Goal: Information Seeking & Learning: Learn about a topic

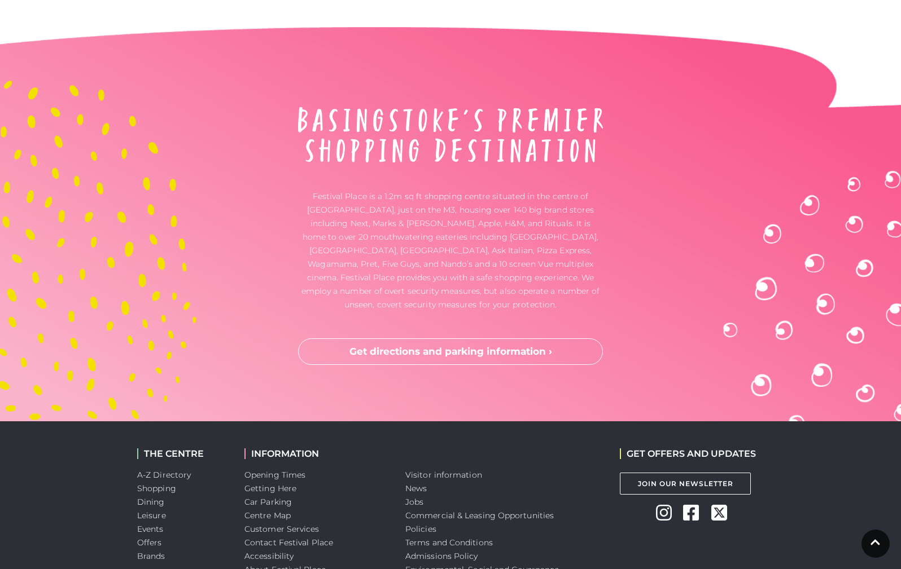
scroll to position [2907, 0]
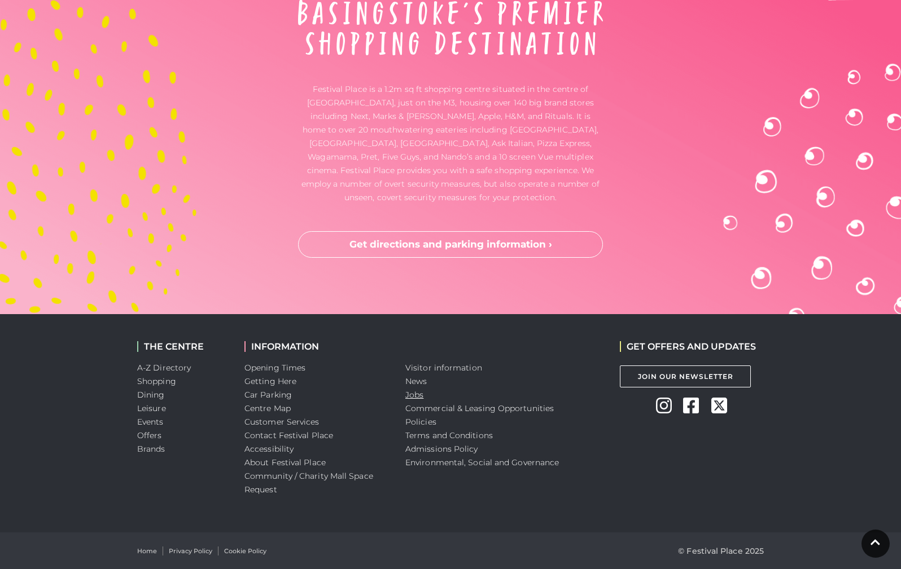
click at [411, 396] on link "Jobs" at bounding box center [414, 395] width 18 height 10
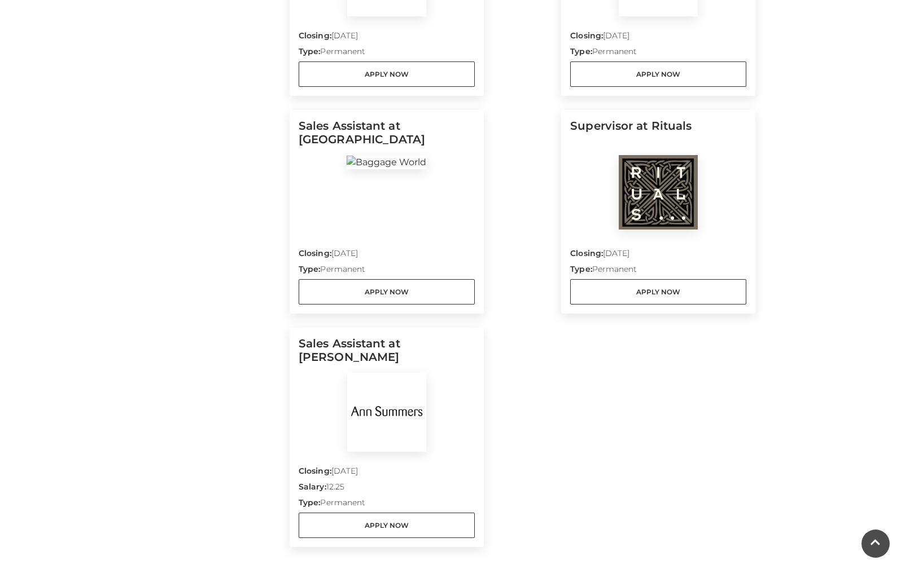
scroll to position [734, 0]
drag, startPoint x: 299, startPoint y: 124, endPoint x: 334, endPoint y: 136, distance: 36.6
click at [334, 136] on h5 "Sales Assistant at [GEOGRAPHIC_DATA]" at bounding box center [387, 138] width 176 height 36
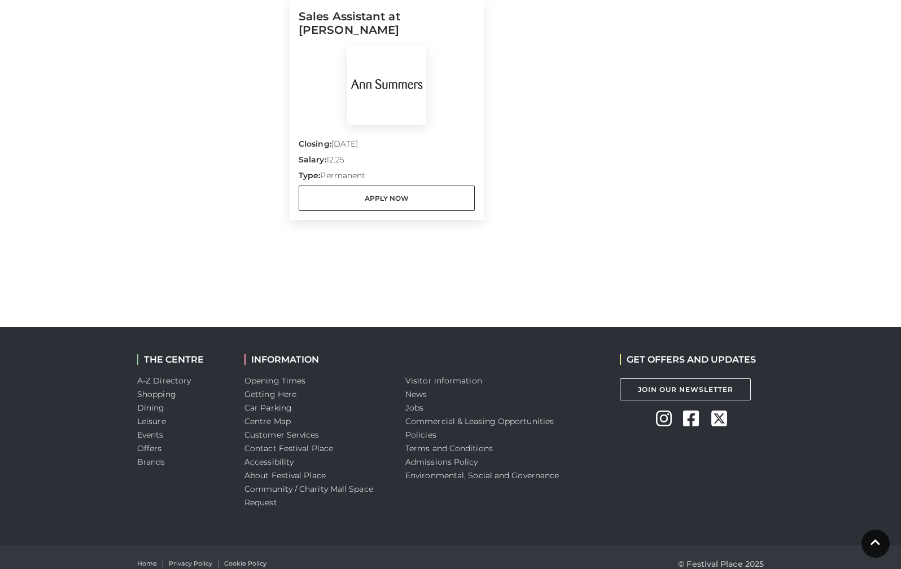
scroll to position [1075, 0]
